Goal: Transaction & Acquisition: Purchase product/service

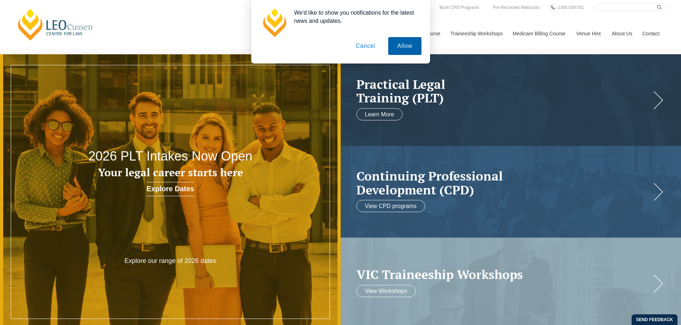
click at [407, 45] on button "Allow" at bounding box center [404, 46] width 33 height 18
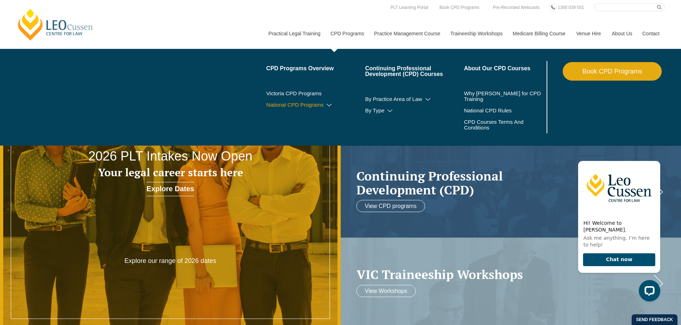
click at [331, 104] on icon at bounding box center [328, 105] width 7 height 5
click at [300, 104] on link "National CPD Programs" at bounding box center [315, 105] width 99 height 6
click at [275, 104] on link "National CPD Programs" at bounding box center [315, 105] width 99 height 6
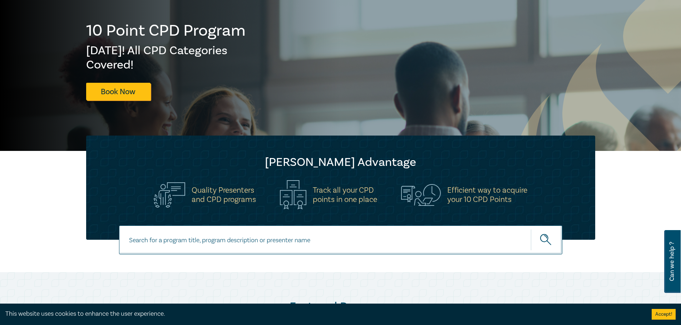
scroll to position [71, 0]
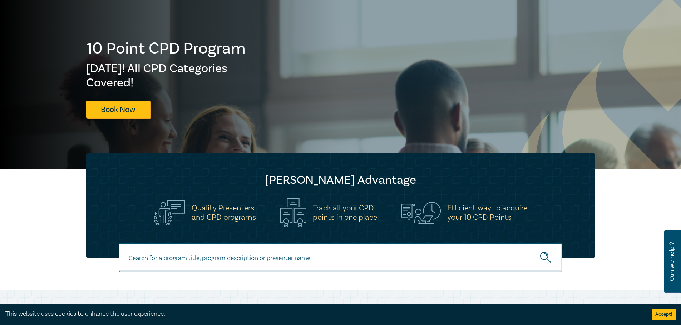
click at [86, 44] on h1 "10 Point CPD Program" at bounding box center [166, 48] width 160 height 19
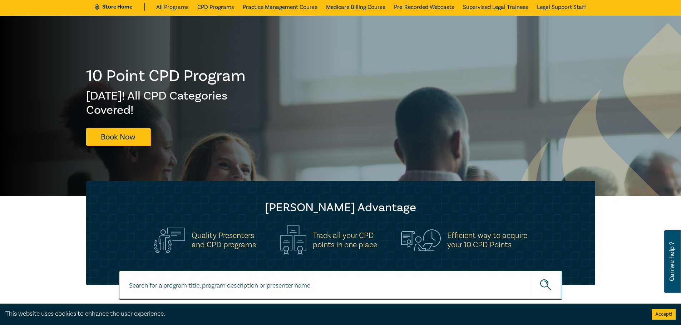
scroll to position [0, 0]
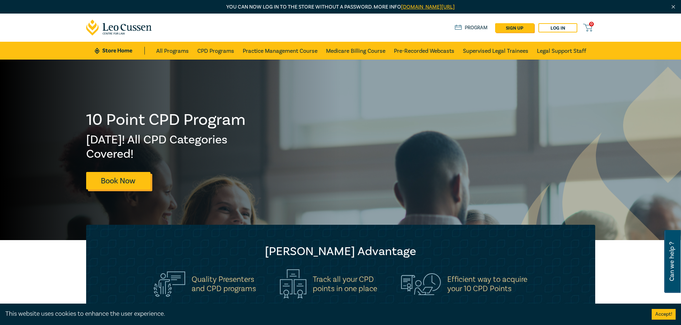
click at [125, 180] on link "Book Now" at bounding box center [118, 181] width 64 height 18
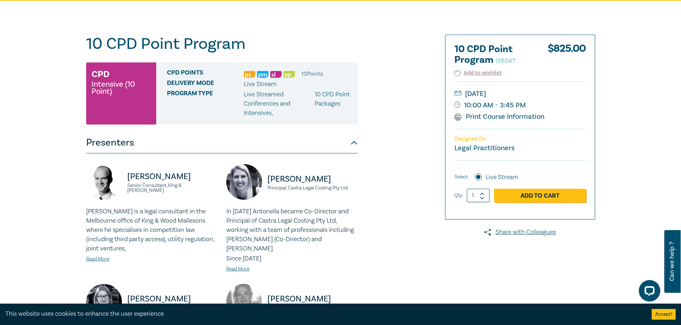
scroll to position [71, 0]
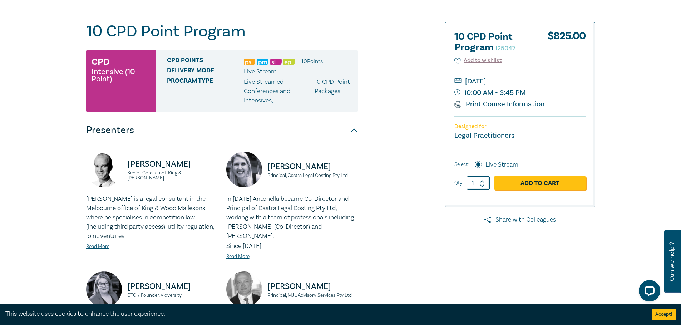
click at [353, 131] on button "Presenters" at bounding box center [221, 130] width 271 height 21
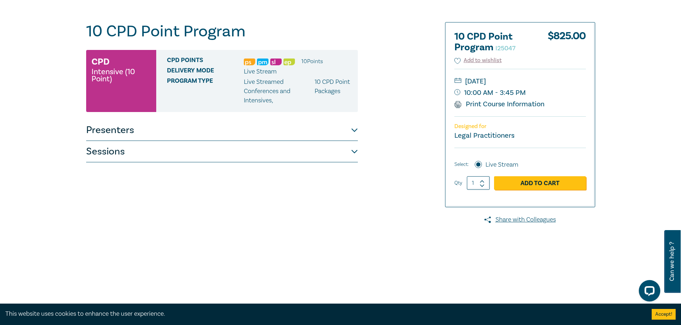
click at [350, 154] on button "Sessions" at bounding box center [221, 151] width 271 height 21
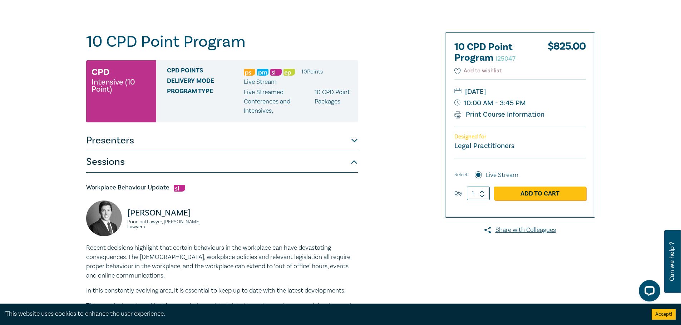
scroll to position [0, 0]
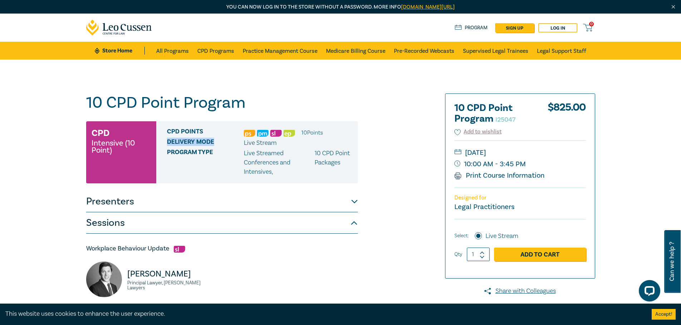
drag, startPoint x: 168, startPoint y: 140, endPoint x: 218, endPoint y: 142, distance: 50.0
click at [218, 142] on span "Delivery Mode" at bounding box center [205, 143] width 77 height 9
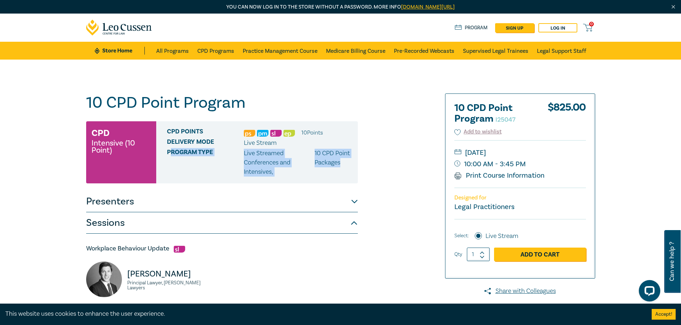
drag, startPoint x: 169, startPoint y: 153, endPoint x: 348, endPoint y: 162, distance: 179.2
click at [348, 162] on div "Program type Live Streamed Conferences and Intensives , 10 CPD Point Packages" at bounding box center [259, 163] width 185 height 28
click at [350, 227] on button "Sessions" at bounding box center [221, 223] width 271 height 21
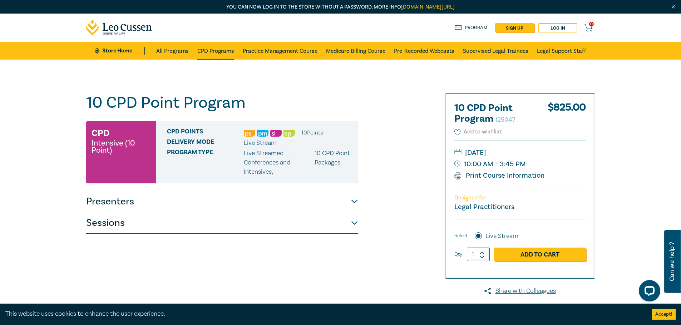
click at [211, 50] on link "CPD Programs" at bounding box center [215, 51] width 37 height 18
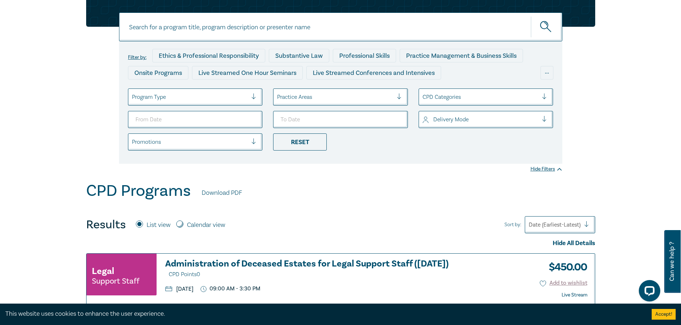
scroll to position [107, 0]
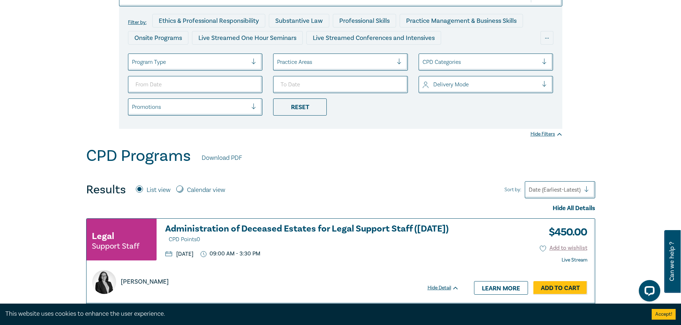
click at [311, 61] on div at bounding box center [335, 62] width 116 height 9
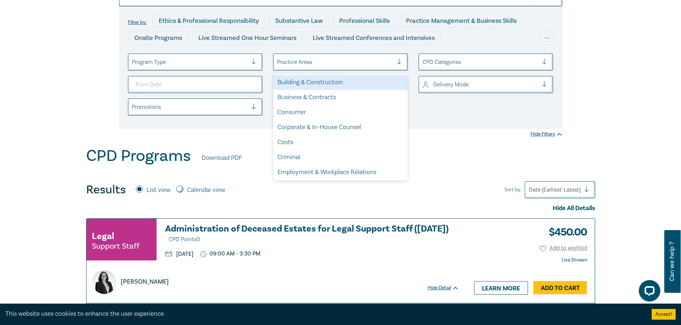
click at [311, 61] on div at bounding box center [335, 62] width 116 height 9
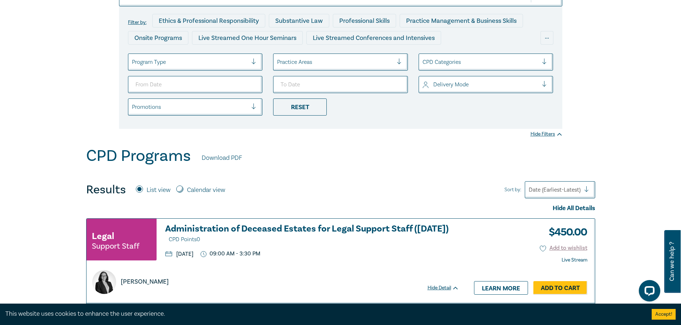
click at [454, 88] on div at bounding box center [480, 84] width 116 height 9
click at [450, 124] on div "Live Stream" at bounding box center [485, 120] width 135 height 15
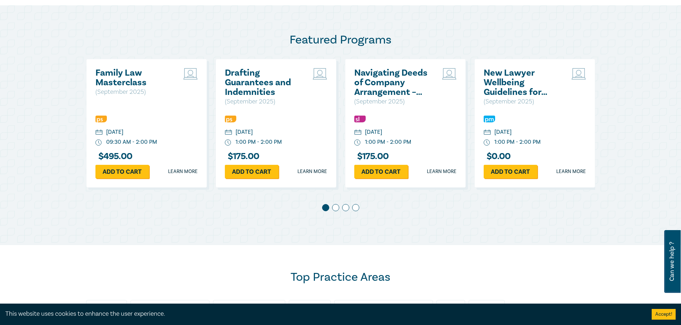
scroll to position [357, 0]
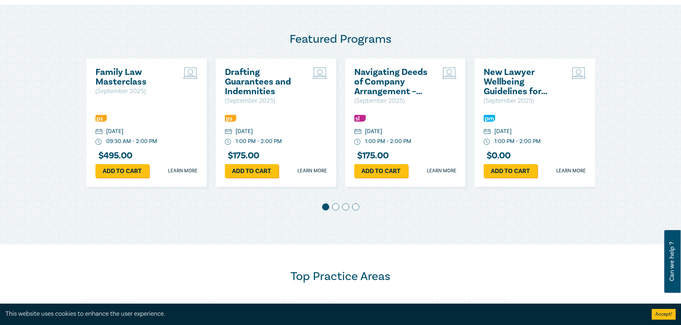
click at [506, 234] on div "Featured Programs Family Law Masterclass ( September 2025 ) Thursday, 11 Septem…" at bounding box center [340, 125] width 681 height 240
click at [507, 75] on h2 "New Lawyer Wellbeing Guidelines for Legal Workplaces" at bounding box center [521, 82] width 77 height 29
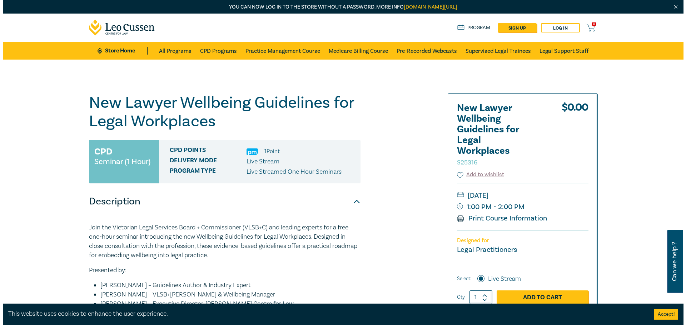
scroll to position [36, 0]
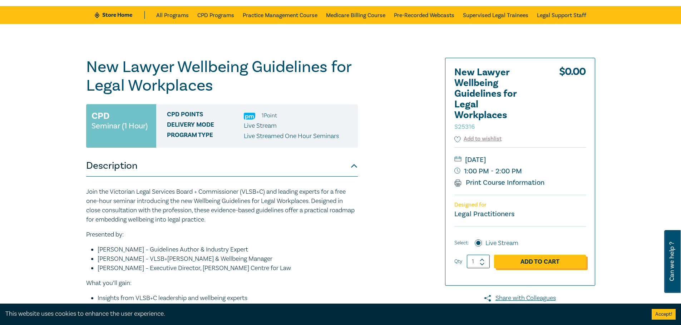
click at [554, 261] on link "Add to Cart" at bounding box center [540, 262] width 92 height 14
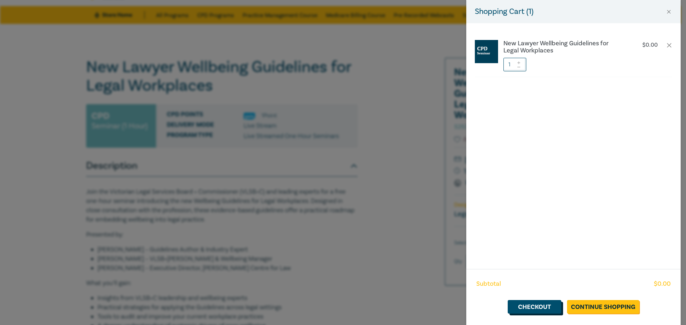
click at [542, 307] on link "Checkout" at bounding box center [535, 307] width 54 height 14
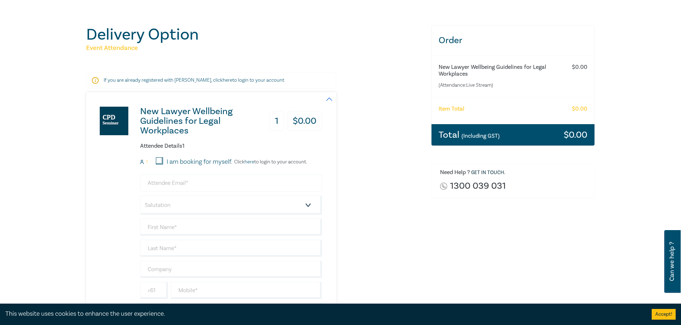
scroll to position [71, 0]
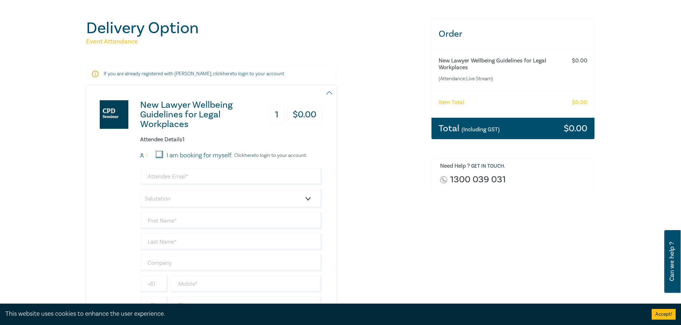
click at [158, 151] on input "I am booking for myself." at bounding box center [159, 154] width 7 height 7
checkbox input "true"
click at [239, 178] on input "email" at bounding box center [231, 176] width 182 height 17
type input "kate.Caines@jhklegal.com.au"
type input "Kate"
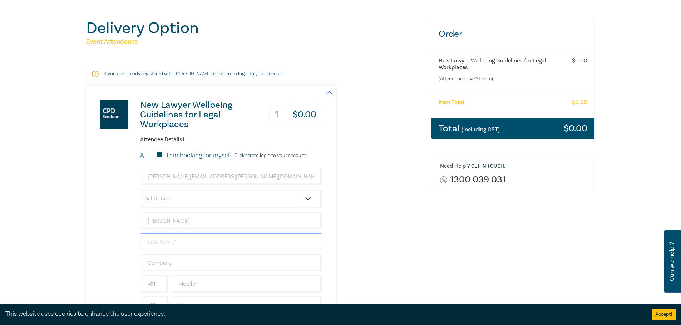
type input "Caines"
type input "JHK legal"
type input "0738594511"
type input "Australia"
click at [345, 191] on div "New Lawyer Wellbeing Guidelines for Legal Workplaces 1 $ 0.00 Attendee Details …" at bounding box center [254, 208] width 336 height 245
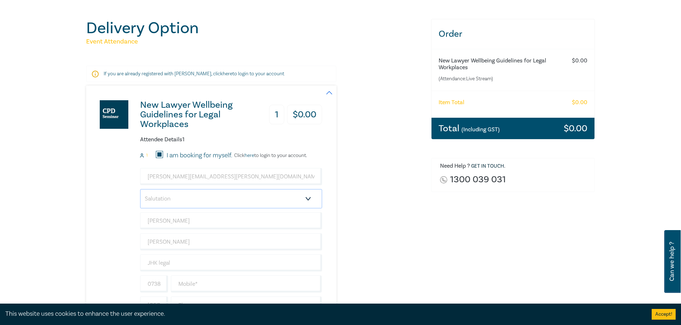
click at [190, 199] on select "Salutation Mr. Mrs. Ms. Miss Dr. Prof. Other" at bounding box center [231, 198] width 182 height 19
select select "Mrs."
click at [140, 189] on select "Salutation Mr. Mrs. Ms. Miss Dr. Prof. Other" at bounding box center [231, 198] width 182 height 19
click at [367, 248] on div "New Lawyer Wellbeing Guidelines for Legal Workplaces 1 $ 0.00 Attendee Details …" at bounding box center [254, 208] width 336 height 245
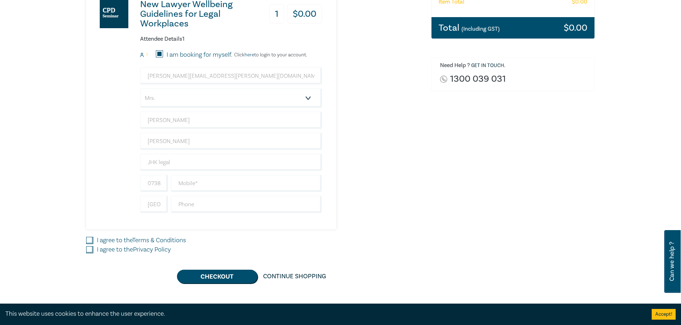
scroll to position [179, 0]
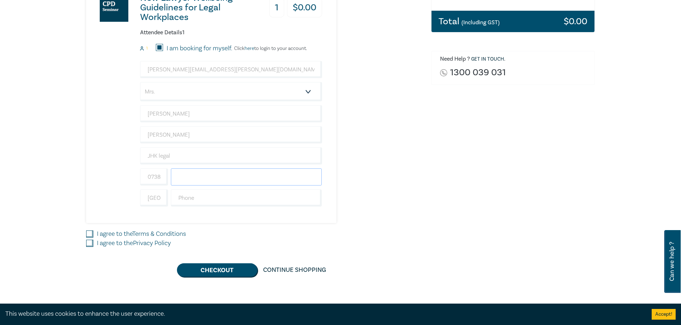
click at [210, 178] on input "text" at bounding box center [246, 177] width 151 height 17
drag, startPoint x: 161, startPoint y: 177, endPoint x: 98, endPoint y: 179, distance: 63.6
click at [98, 179] on div "New Lawyer Wellbeing Guidelines for Legal Workplaces 1 $ 0.00 Attendee Details …" at bounding box center [204, 101] width 236 height 245
type input "594511"
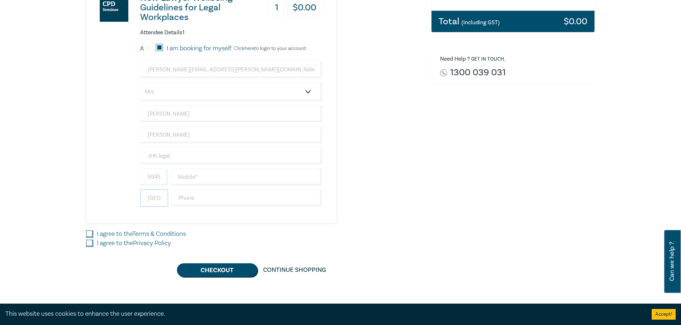
drag, startPoint x: 164, startPoint y: 200, endPoint x: 104, endPoint y: 201, distance: 60.7
click at [104, 201] on div "New Lawyer Wellbeing Guidelines for Legal Workplaces 1 $ 0.00 Attendee Details …" at bounding box center [204, 101] width 236 height 245
type input "ia"
click at [159, 179] on input "594511" at bounding box center [154, 177] width 28 height 17
click at [114, 176] on div "New Lawyer Wellbeing Guidelines for Legal Workplaces 1 $ 0.00 Attendee Details …" at bounding box center [204, 101] width 236 height 245
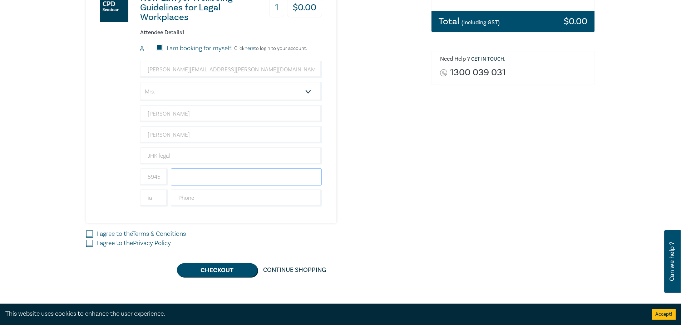
click at [193, 179] on input "text" at bounding box center [246, 177] width 151 height 17
type input "0"
type input "0411810028"
click at [91, 184] on div "New Lawyer Wellbeing Guidelines for Legal Workplaces 1 $ 0.00 Attendee Details …" at bounding box center [204, 101] width 236 height 245
click at [202, 198] on input "text" at bounding box center [246, 198] width 151 height 17
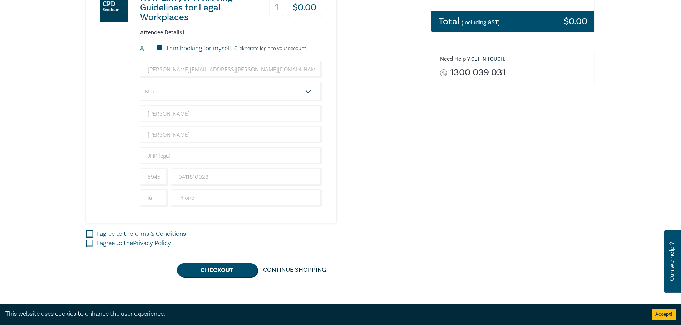
click at [361, 182] on div "New Lawyer Wellbeing Guidelines for Legal Workplaces 1 $ 0.00 Attendee Details …" at bounding box center [254, 101] width 336 height 245
click at [175, 234] on link "Terms & Conditions" at bounding box center [159, 234] width 54 height 8
click at [93, 234] on input "I agree to the Terms & Conditions" at bounding box center [89, 234] width 7 height 7
checkbox input "true"
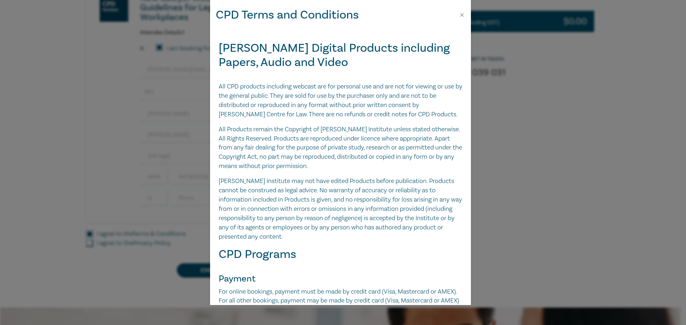
click at [156, 243] on div "CPD Terms and Conditions Leo Cussen Digital Products including Papers, Audio an…" at bounding box center [343, 162] width 686 height 325
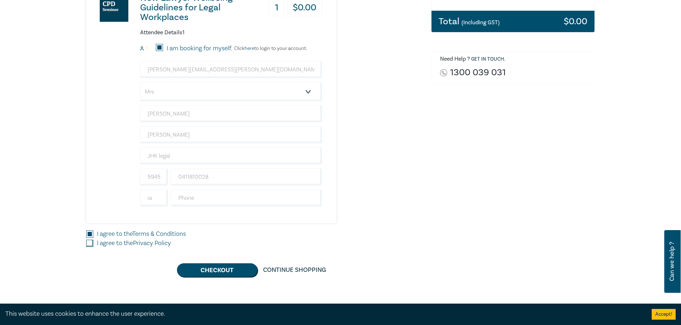
click at [135, 244] on label "I agree to the Privacy Policy" at bounding box center [134, 243] width 74 height 9
click at [93, 244] on input "I agree to the Privacy Policy" at bounding box center [89, 243] width 7 height 7
checkbox input "true"
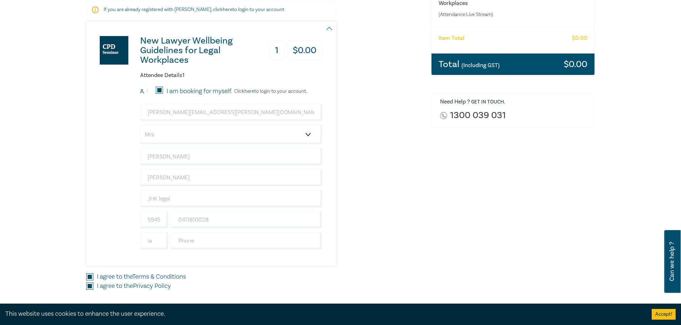
scroll to position [286, 0]
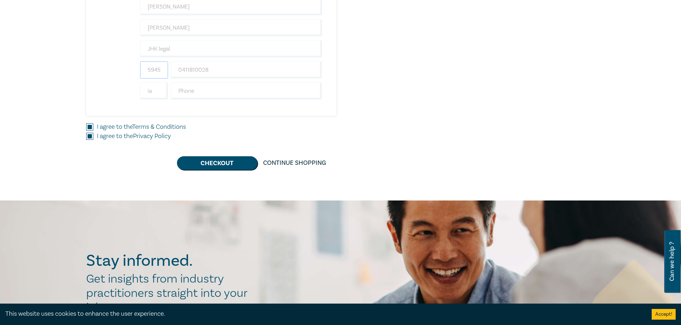
drag, startPoint x: 161, startPoint y: 70, endPoint x: 131, endPoint y: 68, distance: 30.1
drag, startPoint x: 170, startPoint y: 69, endPoint x: 143, endPoint y: 67, distance: 26.9
click at [143, 67] on div "11 0411810028" at bounding box center [231, 69] width 185 height 17
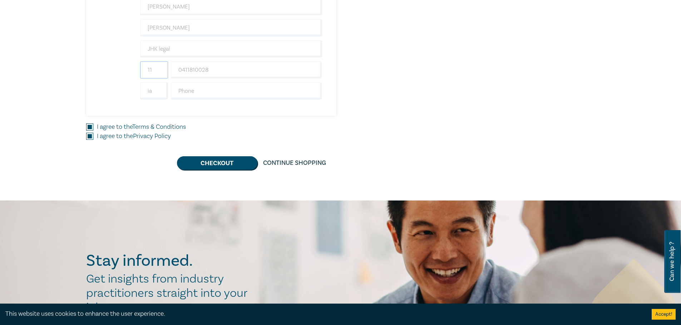
drag, startPoint x: 150, startPoint y: 68, endPoint x: 165, endPoint y: 71, distance: 15.3
click at [166, 71] on input "11" at bounding box center [154, 69] width 28 height 17
drag, startPoint x: 156, startPoint y: 69, endPoint x: 133, endPoint y: 70, distance: 23.6
type input "+61"
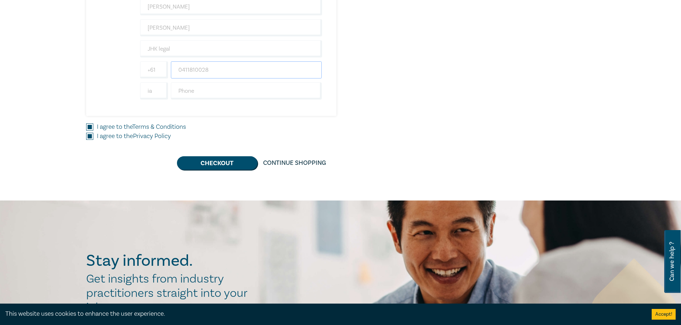
click at [183, 68] on input "0411810028" at bounding box center [246, 69] width 151 height 17
type input "411810028"
drag, startPoint x: 155, startPoint y: 90, endPoint x: 131, endPoint y: 90, distance: 23.2
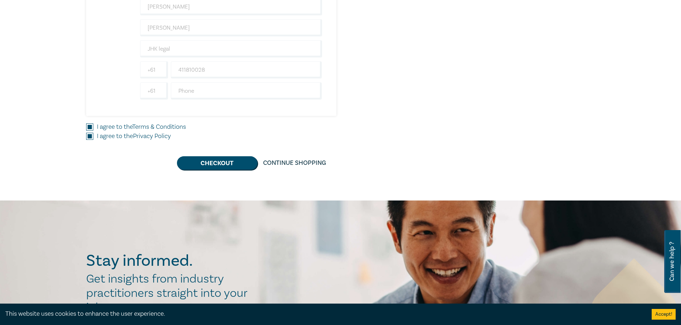
drag, startPoint x: 223, startPoint y: 67, endPoint x: 124, endPoint y: 72, distance: 99.1
click at [229, 72] on input "text" at bounding box center [246, 69] width 151 height 17
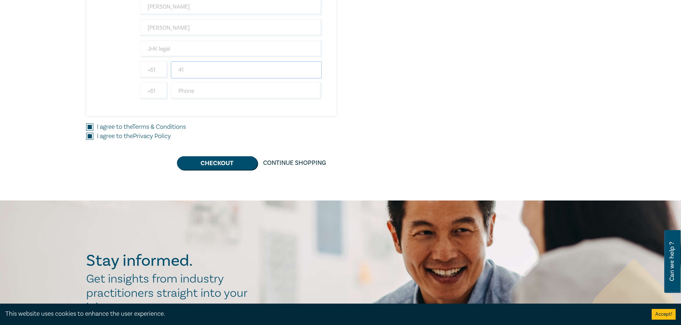
type input "4"
type input "0411810028"
drag, startPoint x: 150, startPoint y: 90, endPoint x: 121, endPoint y: 90, distance: 28.2
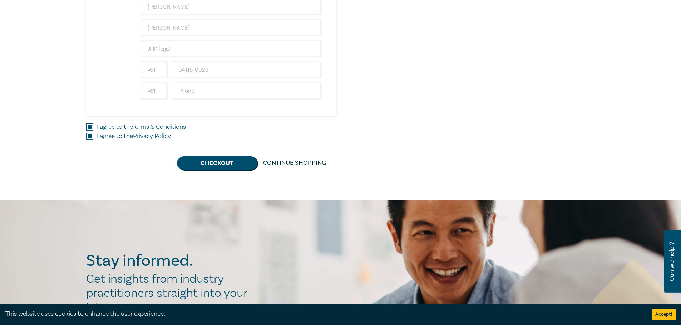
drag, startPoint x: 428, startPoint y: 90, endPoint x: 425, endPoint y: 102, distance: 13.0
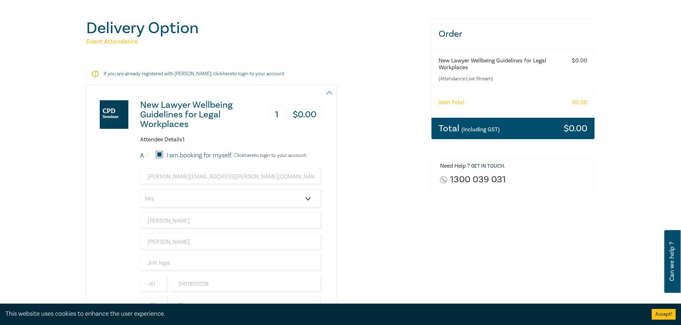
scroll to position [36, 0]
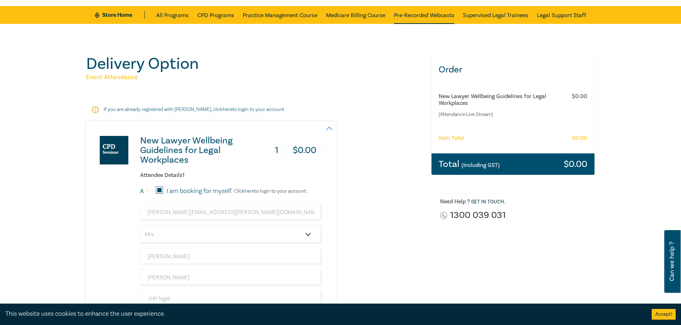
click at [419, 17] on link "Pre-Recorded Webcasts" at bounding box center [424, 15] width 60 height 18
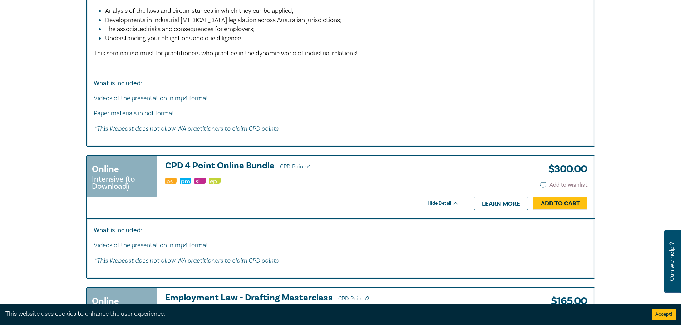
scroll to position [3429, 0]
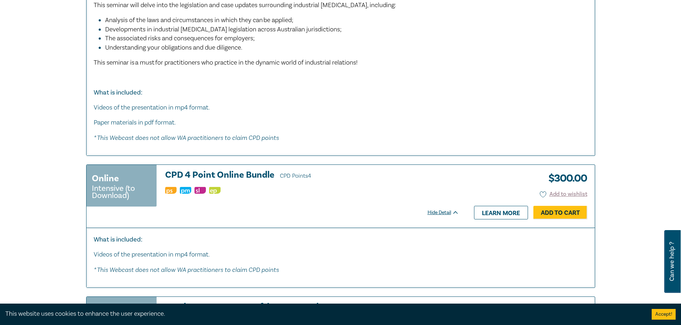
click at [264, 181] on h3 "CPD 4 Point Online Bundle CPD Points 4" at bounding box center [312, 175] width 294 height 11
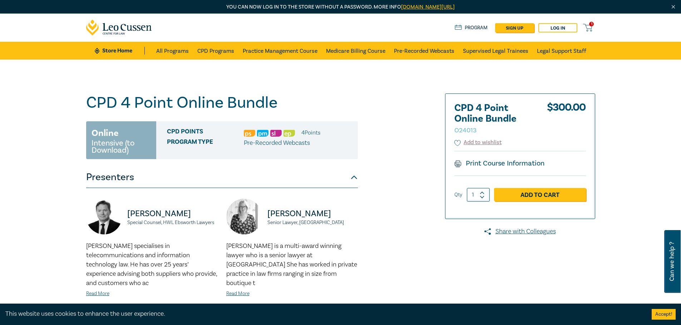
click at [355, 177] on button "Presenters" at bounding box center [221, 177] width 271 height 21
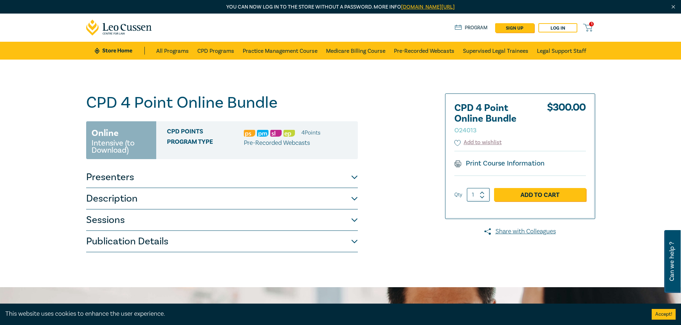
click at [355, 198] on button "Description" at bounding box center [221, 198] width 271 height 21
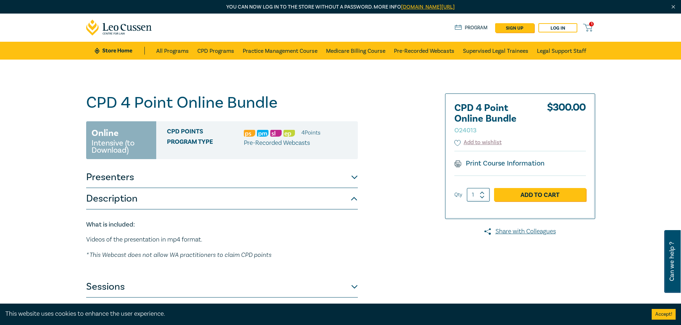
click at [353, 198] on button "Description" at bounding box center [221, 198] width 271 height 21
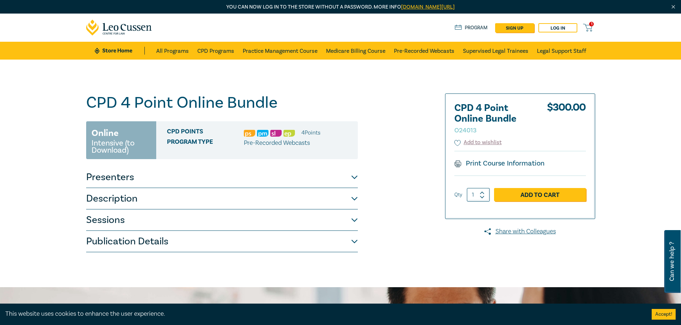
click at [353, 219] on button "Sessions" at bounding box center [221, 220] width 271 height 21
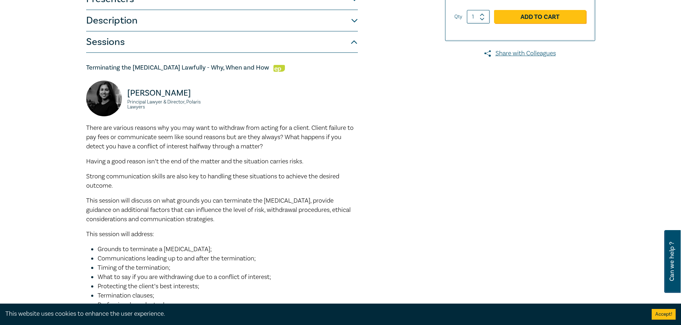
scroll to position [179, 0]
click at [354, 39] on button "Sessions" at bounding box center [221, 41] width 271 height 21
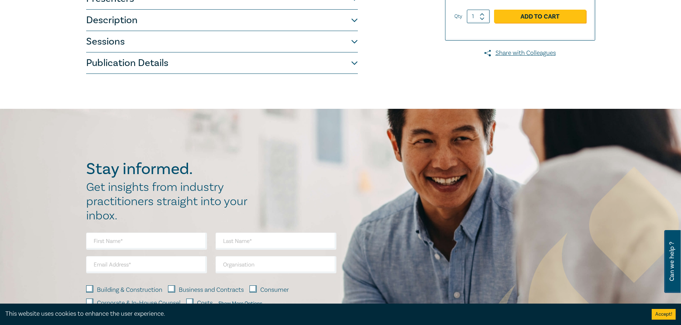
click at [354, 39] on button "Sessions" at bounding box center [221, 41] width 271 height 21
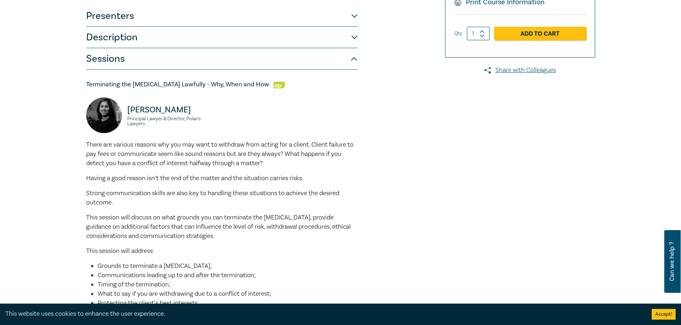
scroll to position [0, 0]
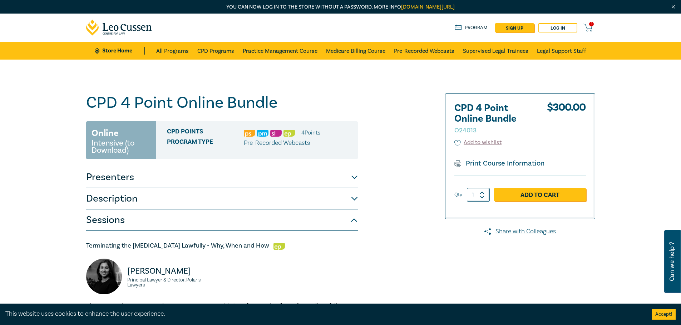
click at [353, 216] on button "Sessions" at bounding box center [221, 220] width 271 height 21
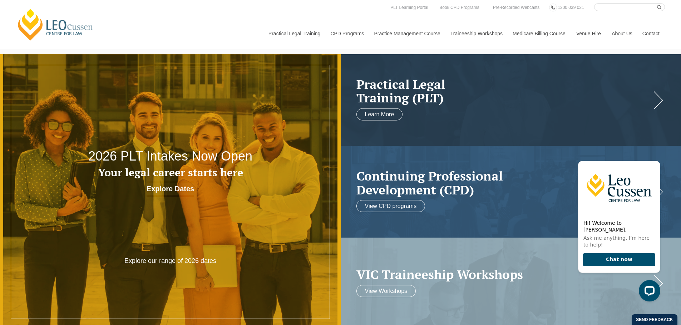
click at [259, 9] on div "Leo Cussen Centre for Law Search here Practical Legal Training Our Practical Le…" at bounding box center [340, 26] width 648 height 46
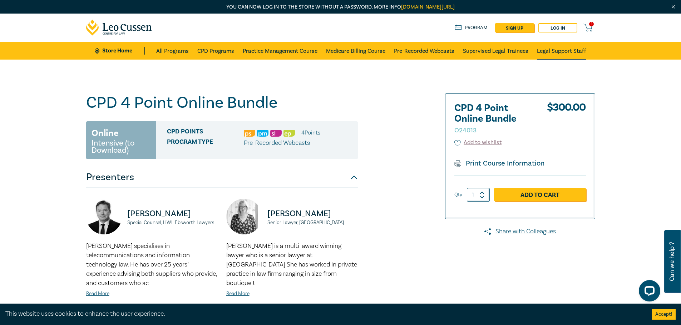
click at [561, 49] on link "Legal Support Staff" at bounding box center [561, 51] width 49 height 18
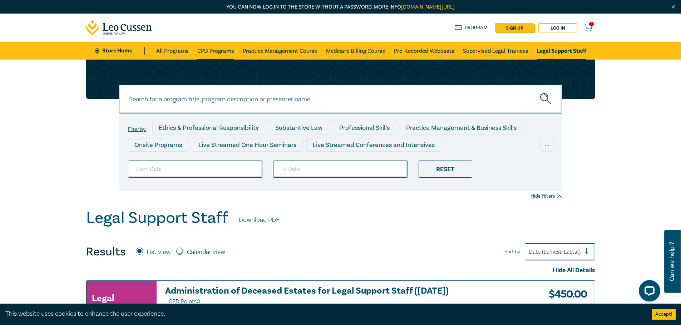
click at [214, 48] on link "CPD Programs" at bounding box center [215, 51] width 37 height 18
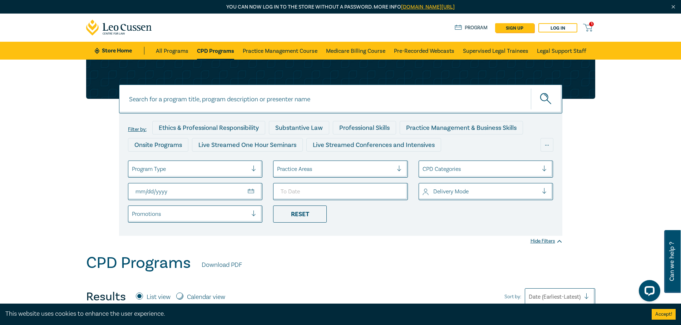
click at [252, 189] on input "From Date" at bounding box center [195, 191] width 135 height 17
type input "2025-04-01"
click at [544, 98] on icon "submit" at bounding box center [546, 99] width 13 height 13
click at [480, 167] on div at bounding box center [480, 169] width 116 height 9
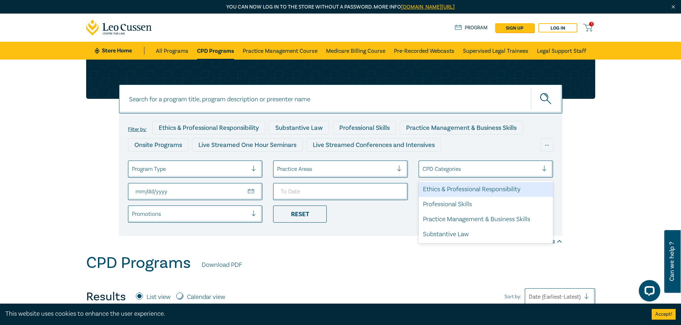
click at [487, 171] on div at bounding box center [480, 169] width 116 height 9
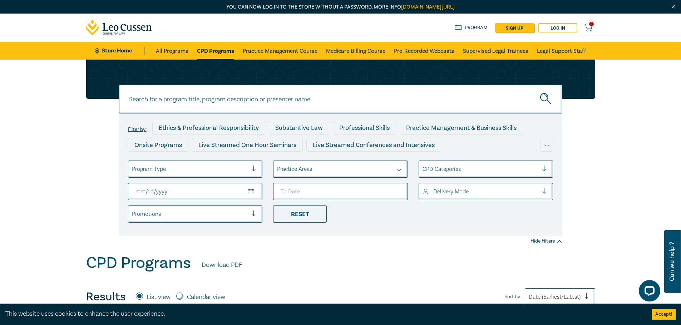
click at [208, 162] on div "Program Type" at bounding box center [195, 169] width 135 height 17
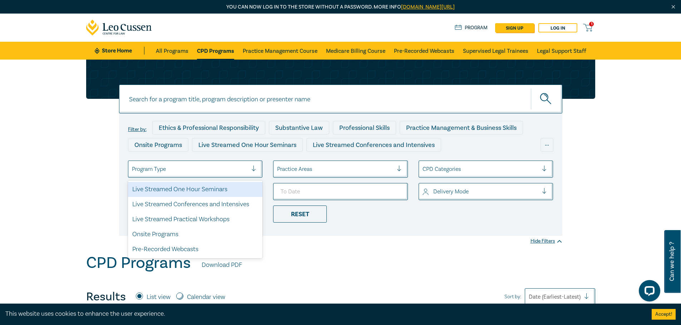
click at [184, 191] on div "Live Streamed One Hour Seminars" at bounding box center [195, 189] width 135 height 15
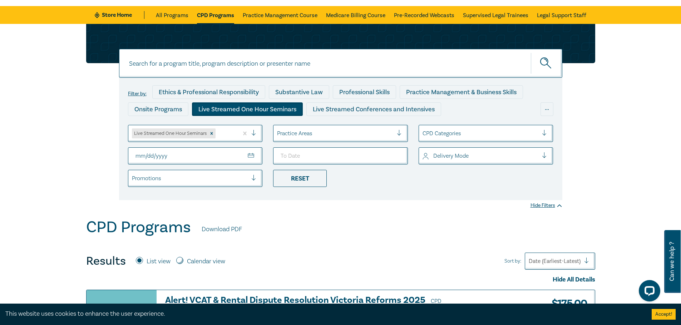
scroll to position [71, 0]
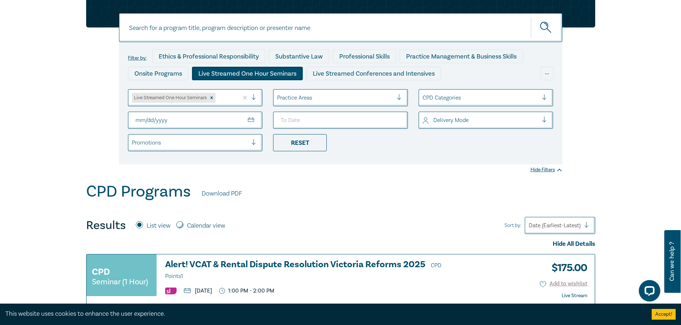
drag, startPoint x: 498, startPoint y: 73, endPoint x: 495, endPoint y: 72, distance: 3.6
click at [497, 72] on div "Filter by: Ethics & Professional Responsibility Substantive Law Professional Sk…" at bounding box center [340, 67] width 425 height 34
click at [302, 96] on div at bounding box center [335, 97] width 116 height 9
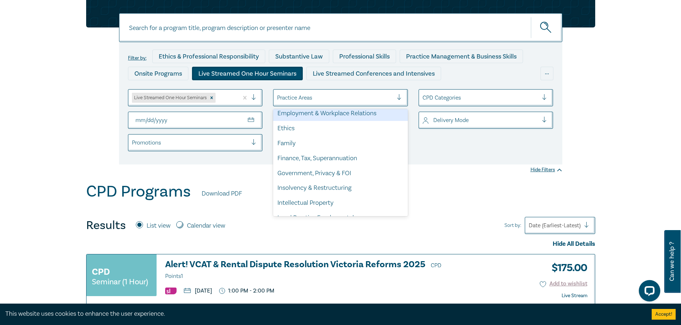
scroll to position [107, 0]
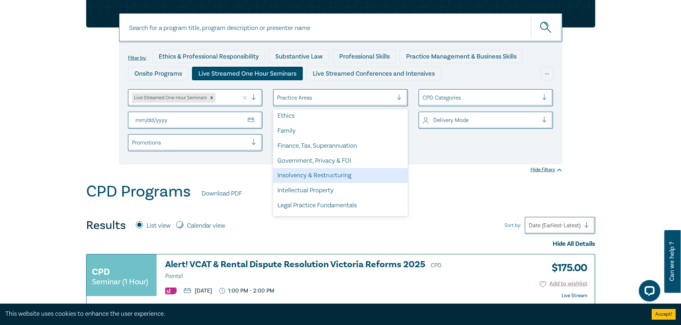
click at [303, 176] on div "Insolvency & Restructuring" at bounding box center [340, 175] width 135 height 15
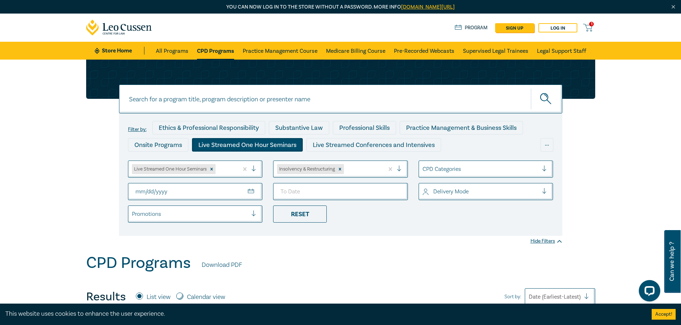
click at [368, 169] on div at bounding box center [362, 169] width 35 height 9
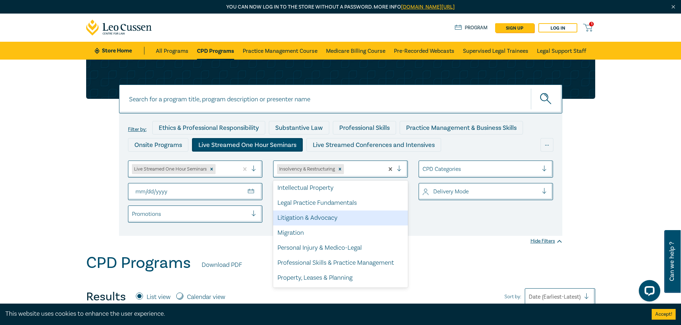
scroll to position [179, 0]
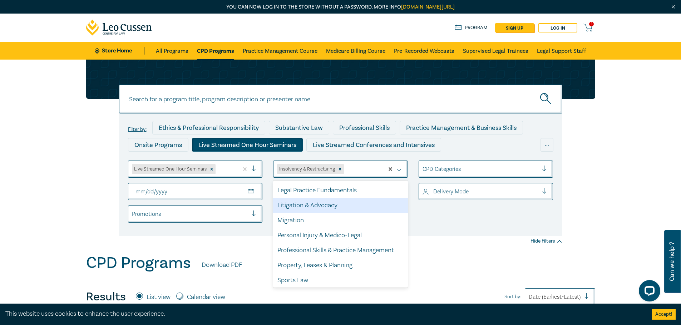
click at [319, 205] on div "Litigation & Advocacy" at bounding box center [340, 205] width 135 height 15
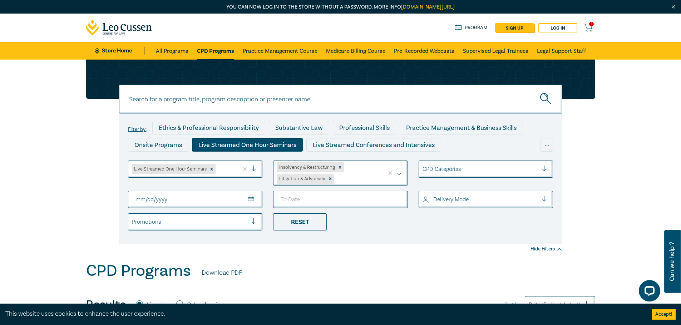
click at [424, 226] on ul "Live Streamed One Hour Seminars Insolvency & Restructuring Litigation & Advocac…" at bounding box center [341, 196] width 436 height 70
click at [549, 96] on icon "submit" at bounding box center [546, 99] width 13 height 13
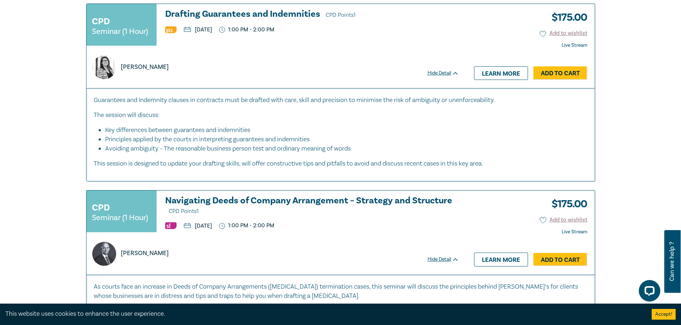
scroll to position [572, 0]
